Goal: Task Accomplishment & Management: Use online tool/utility

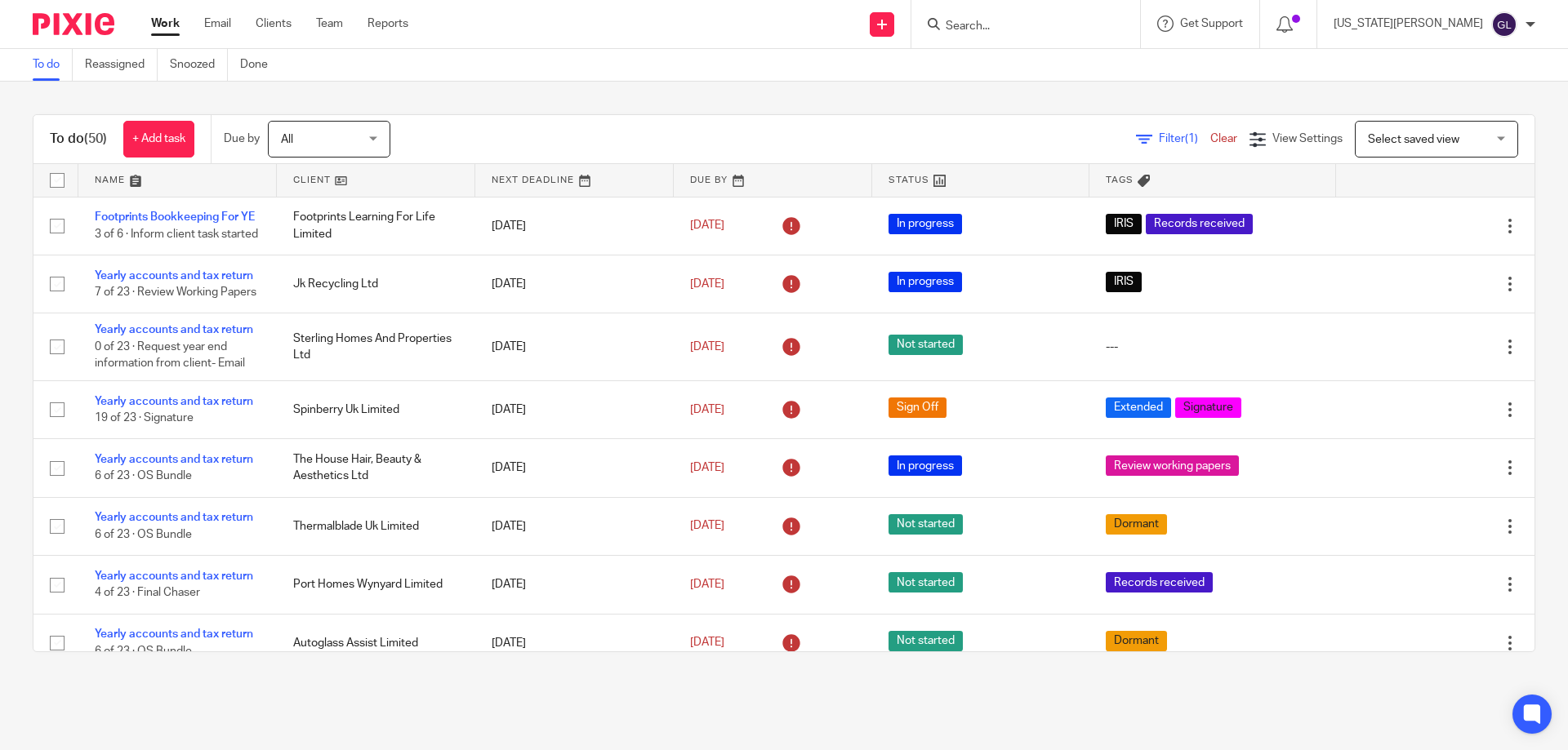
click at [1087, 32] on input "Search" at bounding box center [1017, 26] width 147 height 14
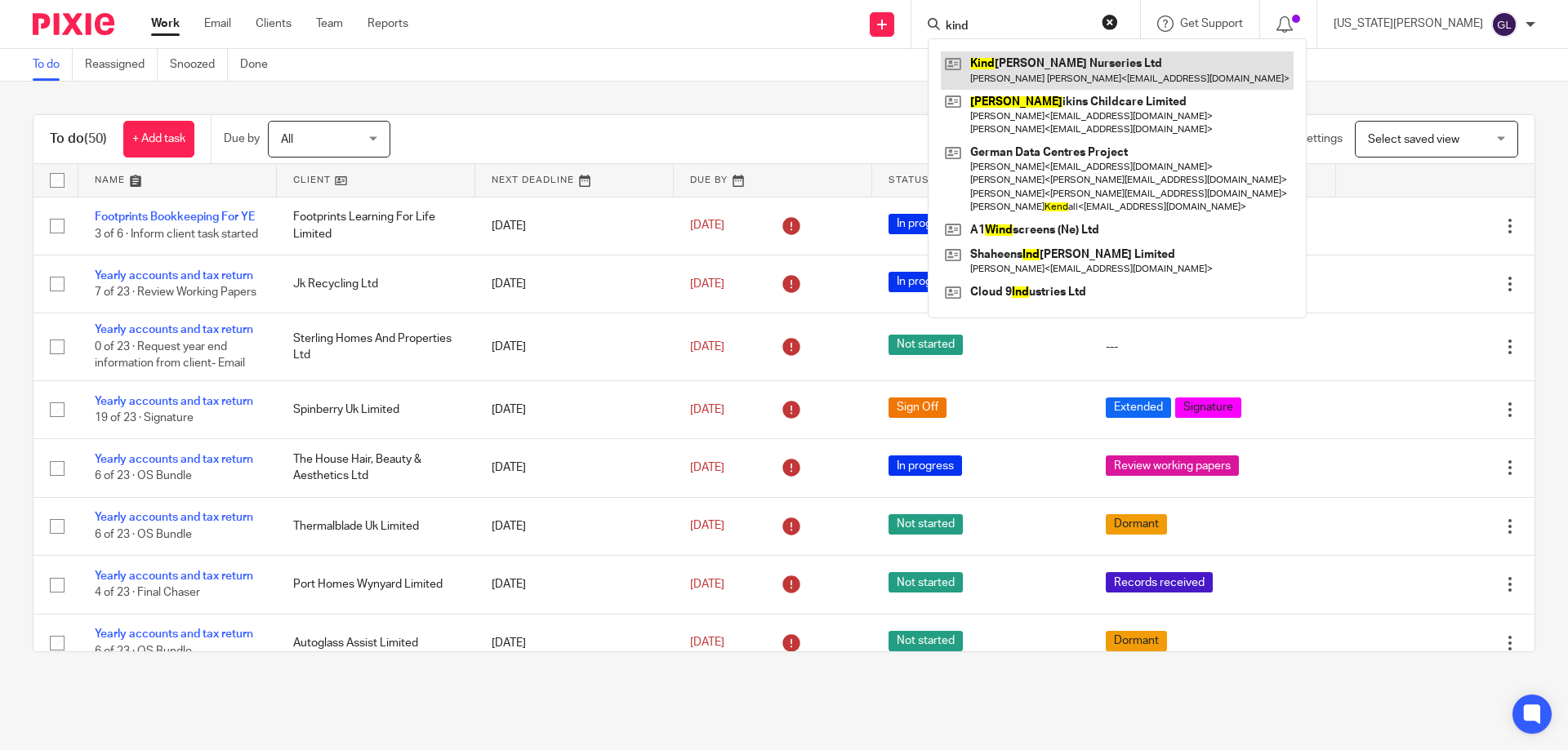
type input "kind"
click at [1105, 66] on link at bounding box center [1116, 70] width 352 height 38
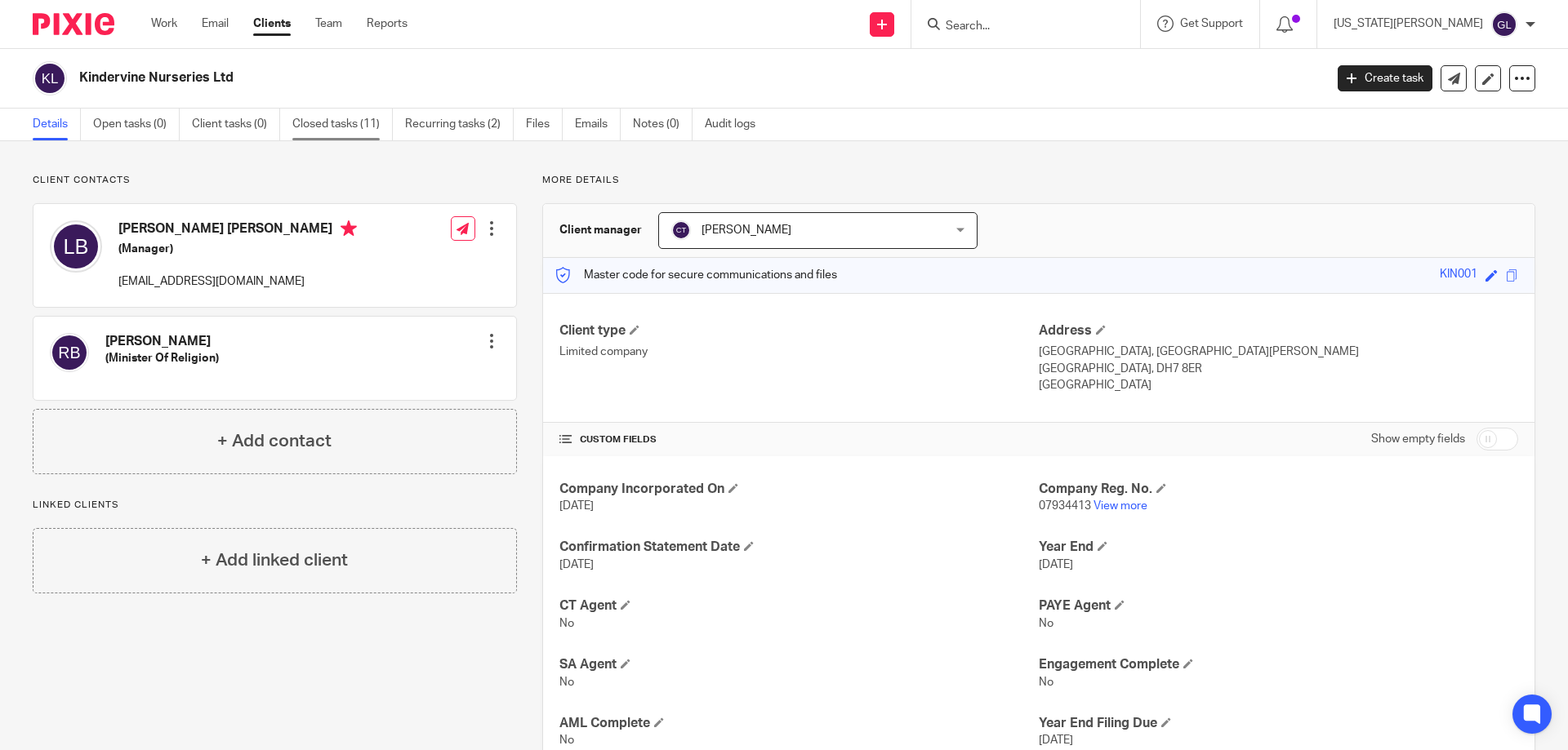
click at [361, 132] on link "Closed tasks (11)" at bounding box center [342, 124] width 100 height 32
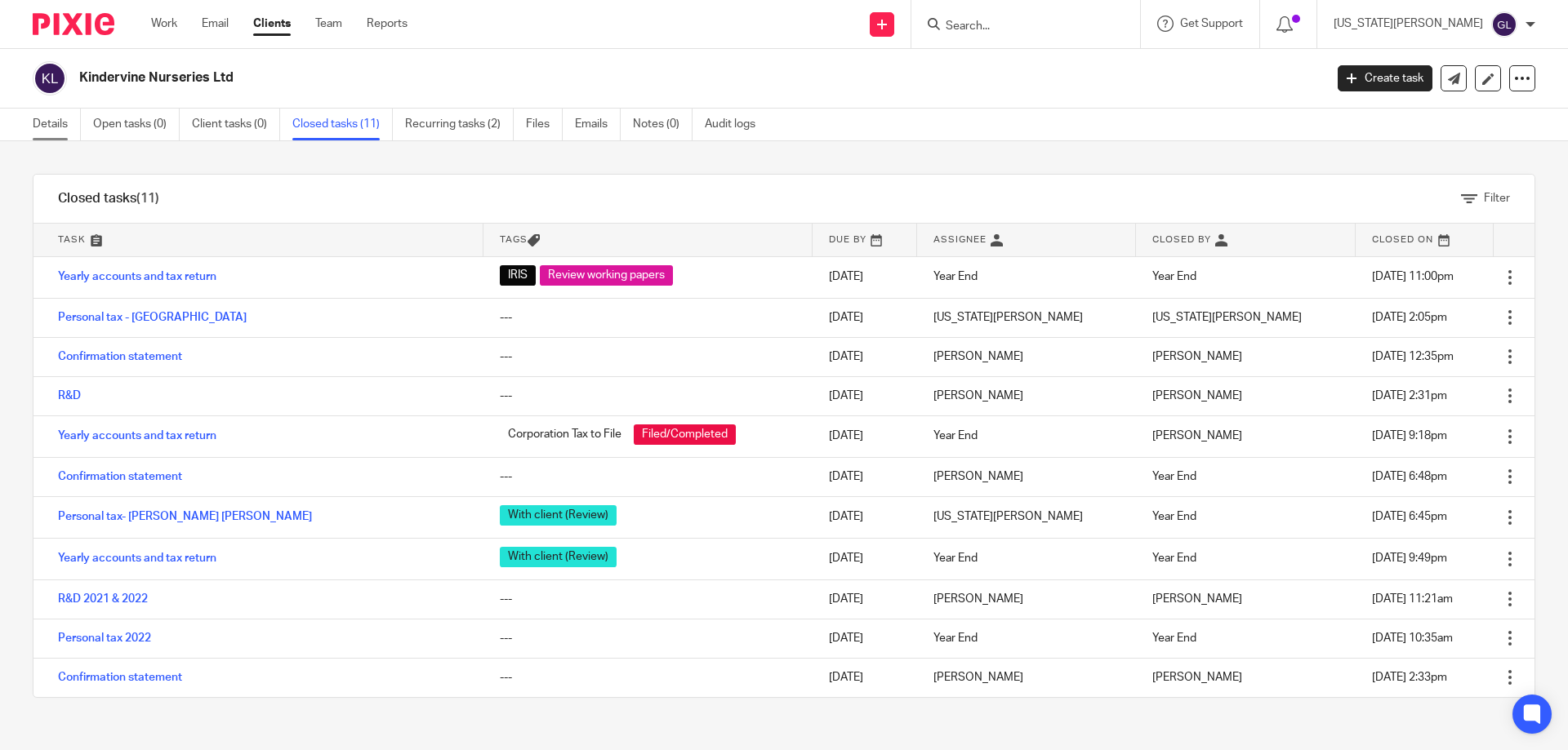
click at [70, 126] on link "Details" at bounding box center [56, 124] width 48 height 32
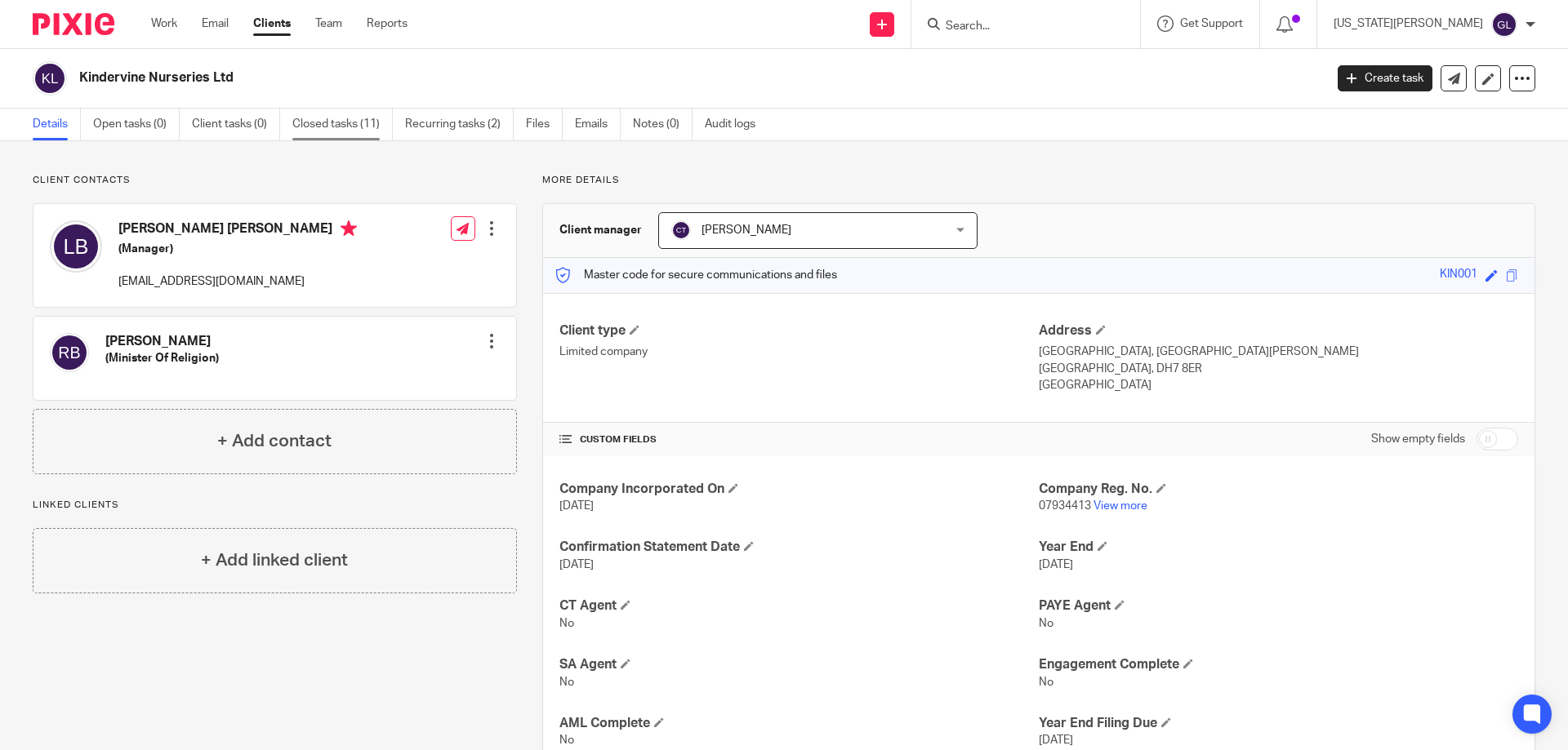
click at [297, 129] on link "Closed tasks (11)" at bounding box center [342, 124] width 100 height 32
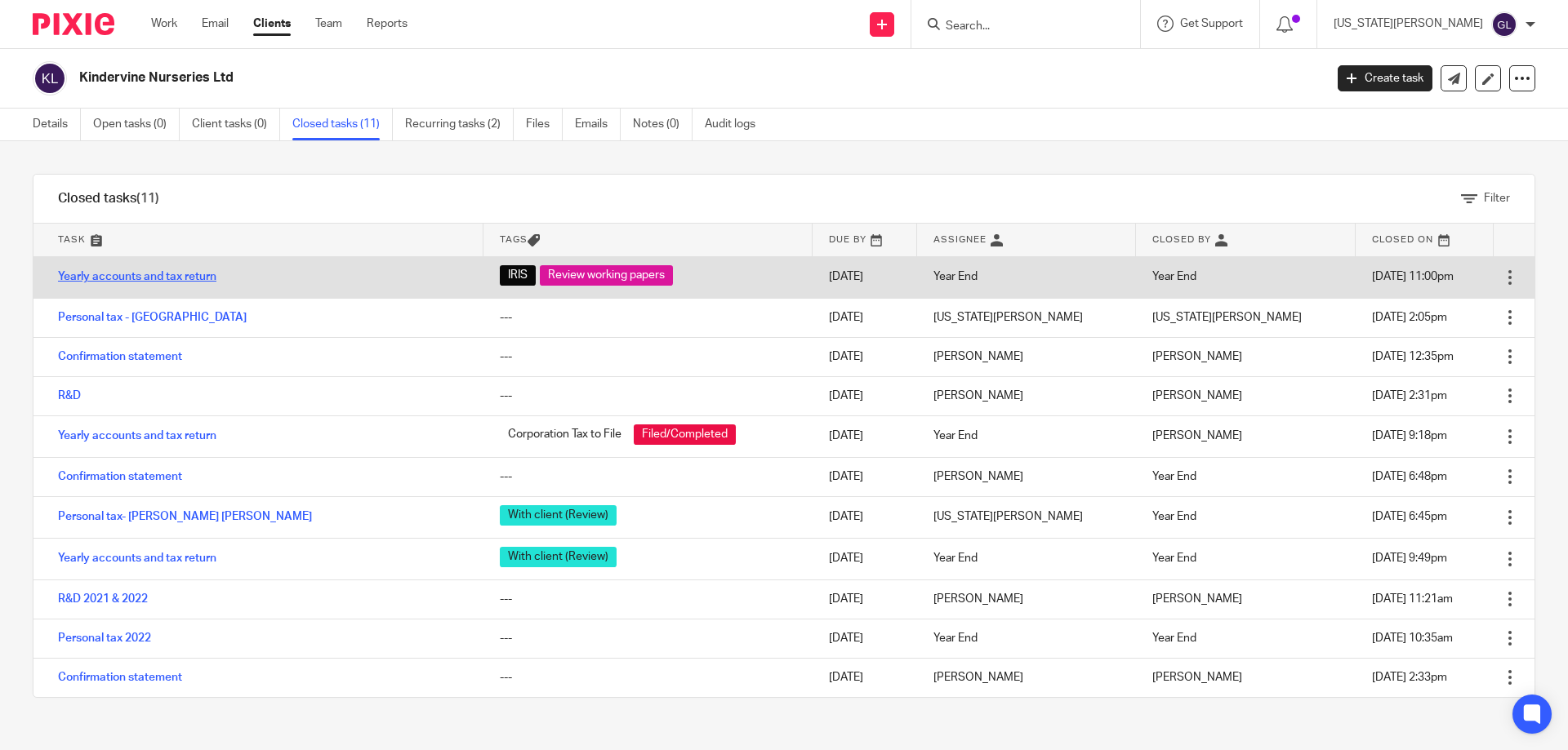
click at [143, 280] on link "Yearly accounts and tax return" at bounding box center [137, 277] width 158 height 12
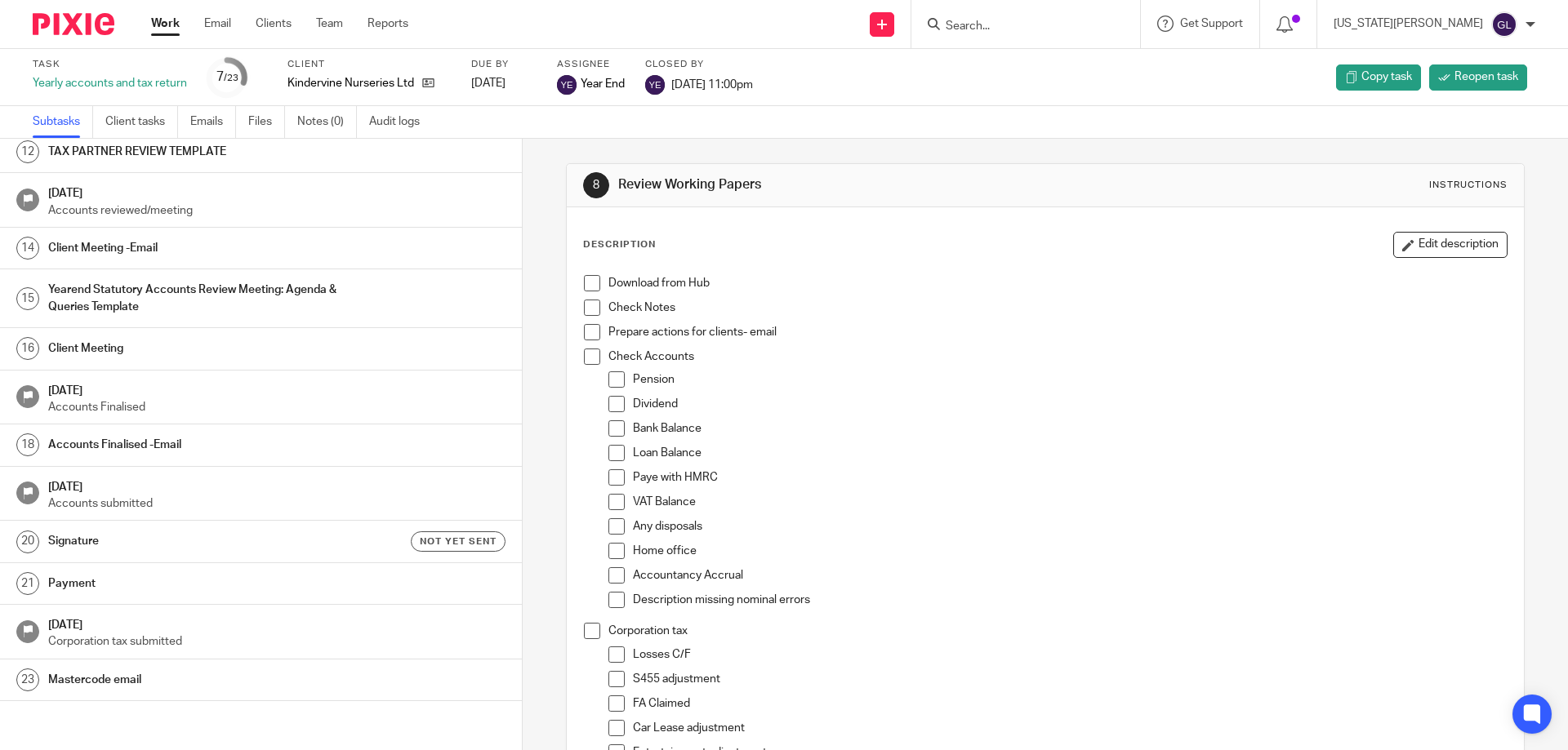
scroll to position [115, 0]
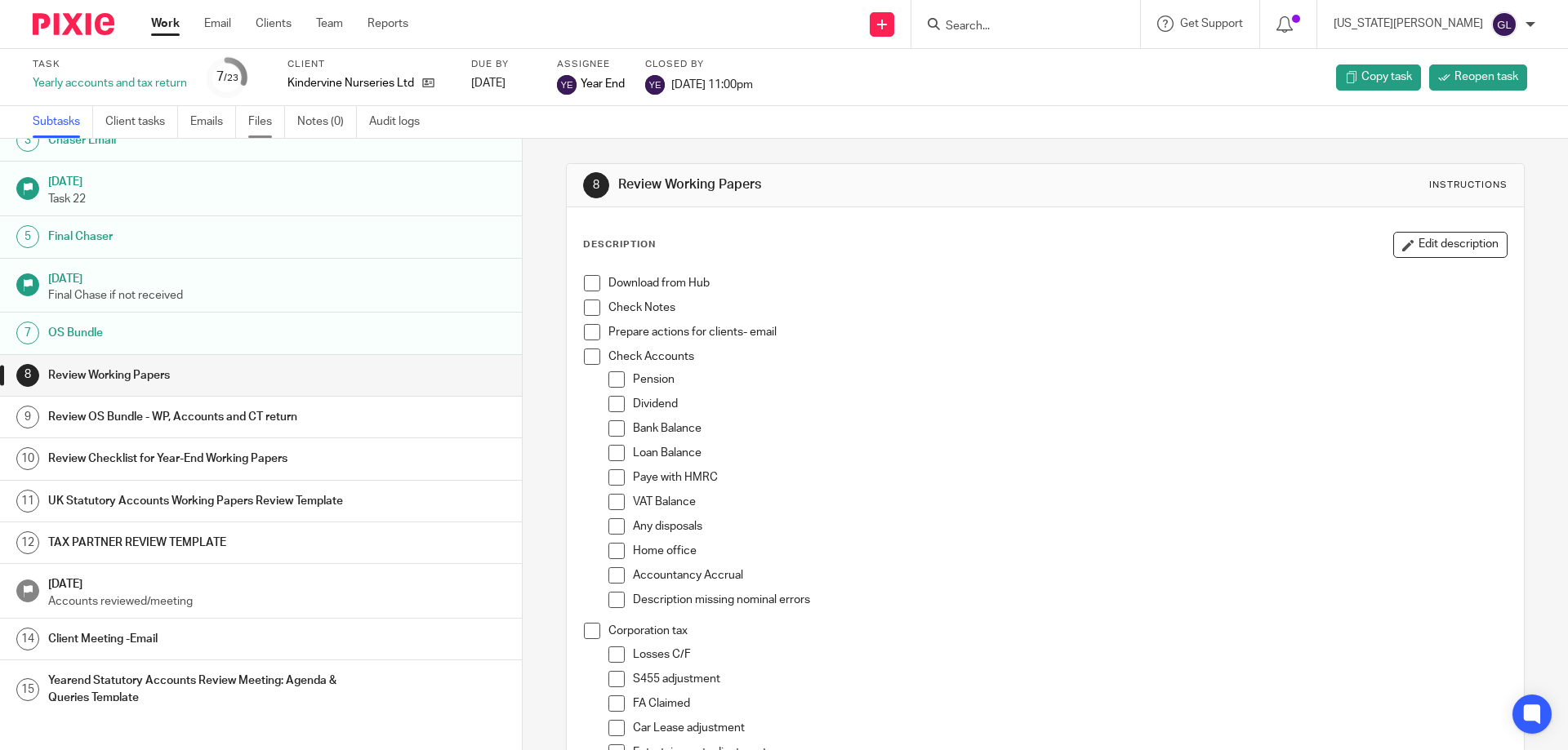
click at [268, 124] on link "Files" at bounding box center [267, 122] width 37 height 32
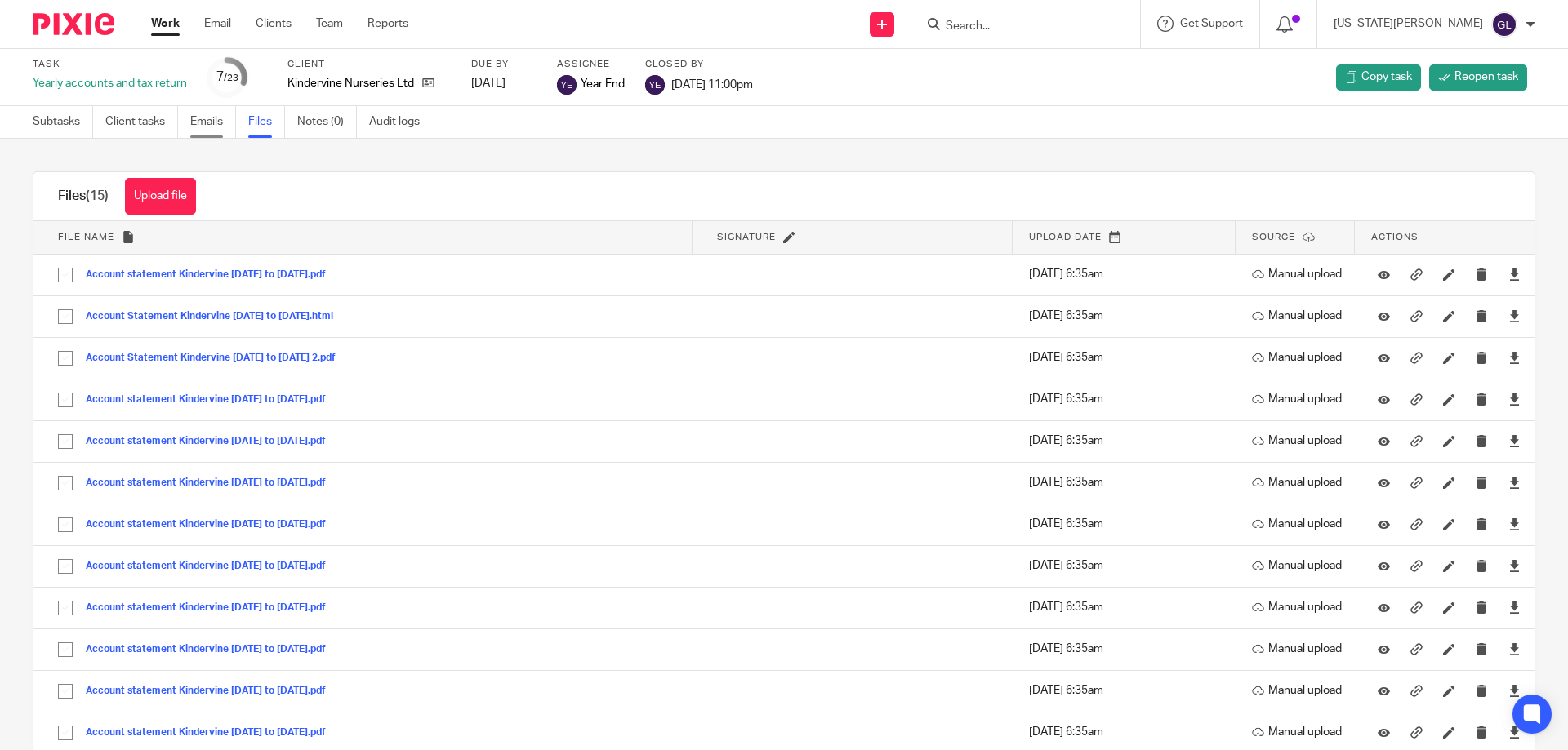
click at [214, 115] on link "Emails" at bounding box center [213, 122] width 45 height 32
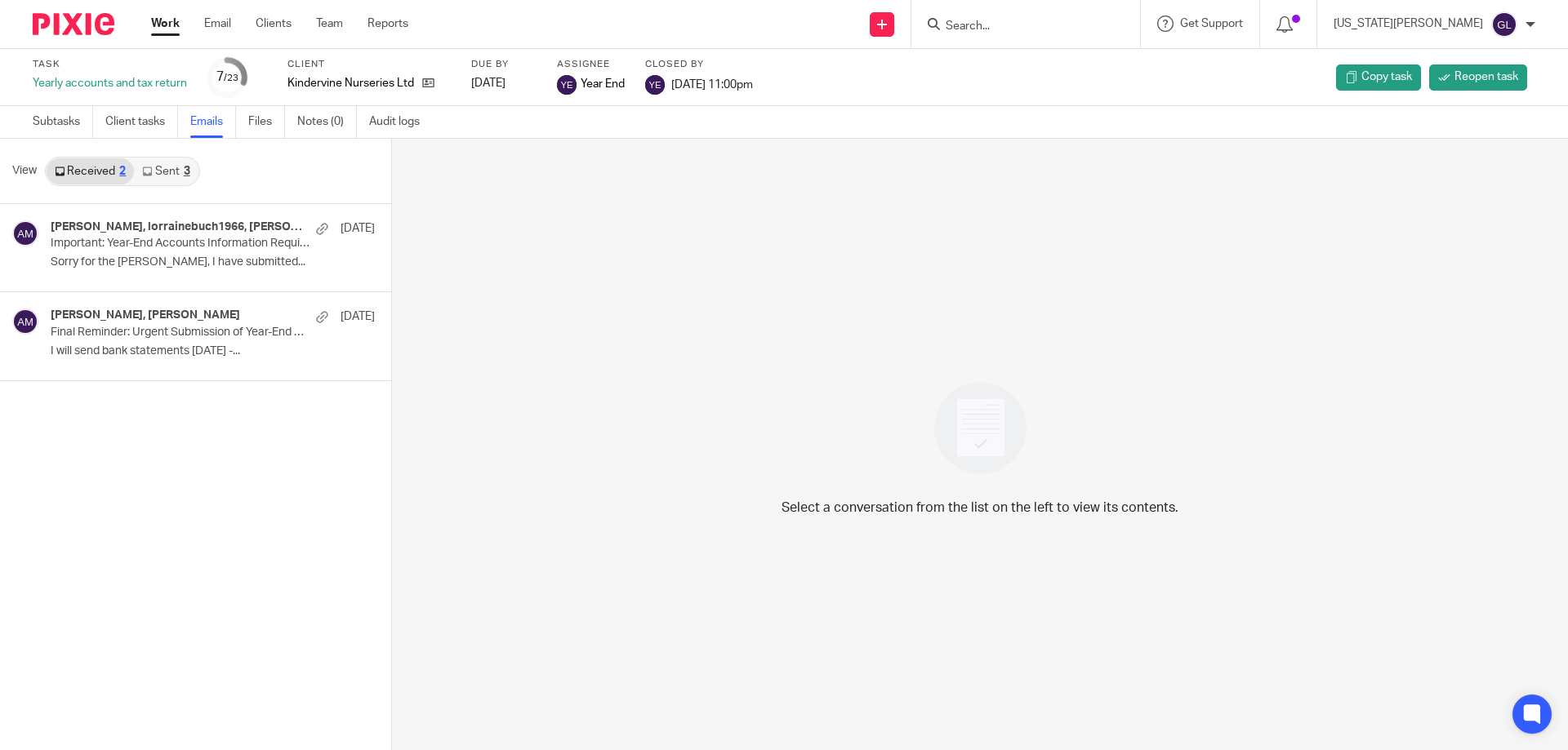
click at [149, 174] on icon at bounding box center [147, 172] width 10 height 10
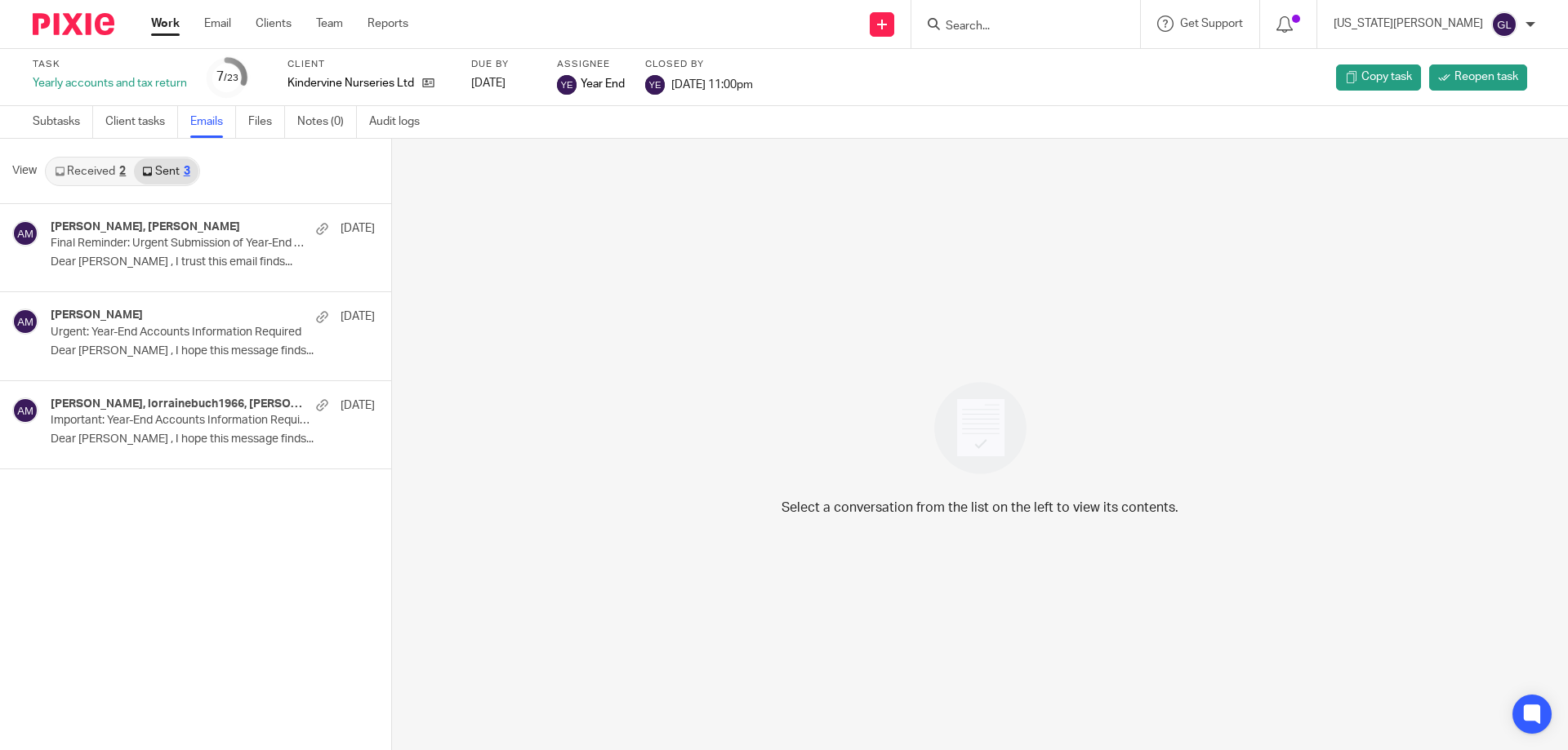
click at [120, 182] on link "Received 2" at bounding box center [90, 171] width 87 height 26
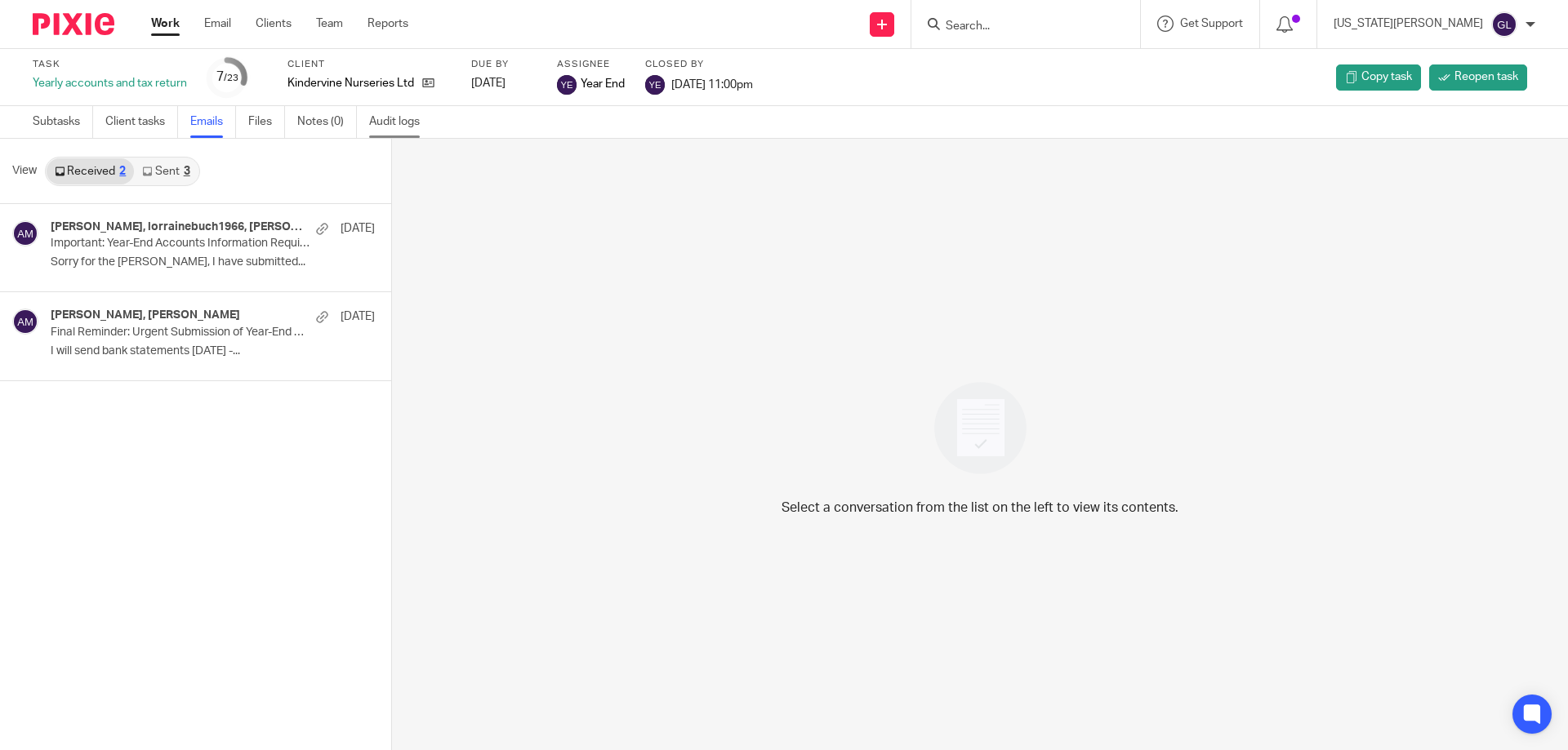
click at [399, 126] on link "Audit logs" at bounding box center [400, 122] width 63 height 32
